Goal: Information Seeking & Learning: Compare options

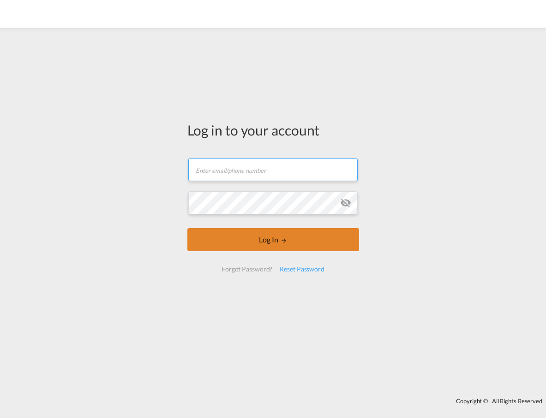
type input "[EMAIL_ADDRESS][DOMAIN_NAME]"
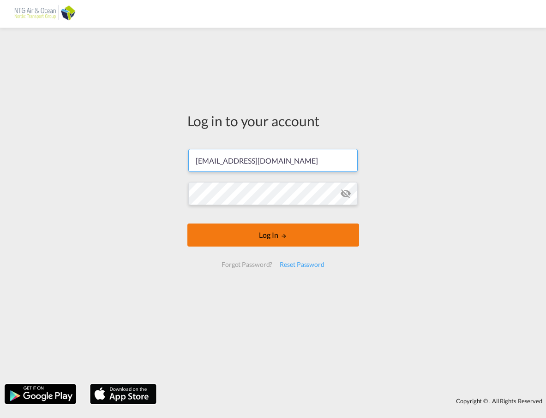
click at [259, 236] on button "Log In" at bounding box center [273, 235] width 172 height 23
